Goal: Find specific page/section: Find specific page/section

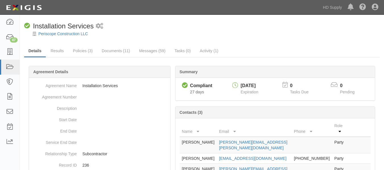
scroll to position [36, 0]
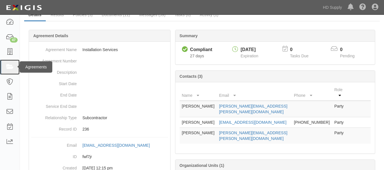
click at [8, 70] on icon at bounding box center [10, 67] width 8 height 7
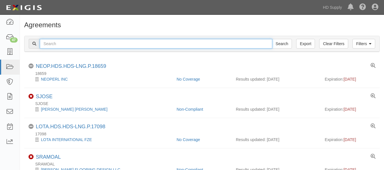
click at [66, 44] on input "text" at bounding box center [156, 44] width 232 height 10
paste input "Kitchen Cubes, LLC"
type input "Kitchen Cubes, LLC"
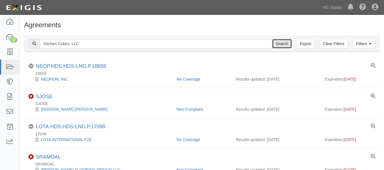
click at [280, 41] on input "Search" at bounding box center [282, 44] width 20 height 10
